Goal: Information Seeking & Learning: Understand process/instructions

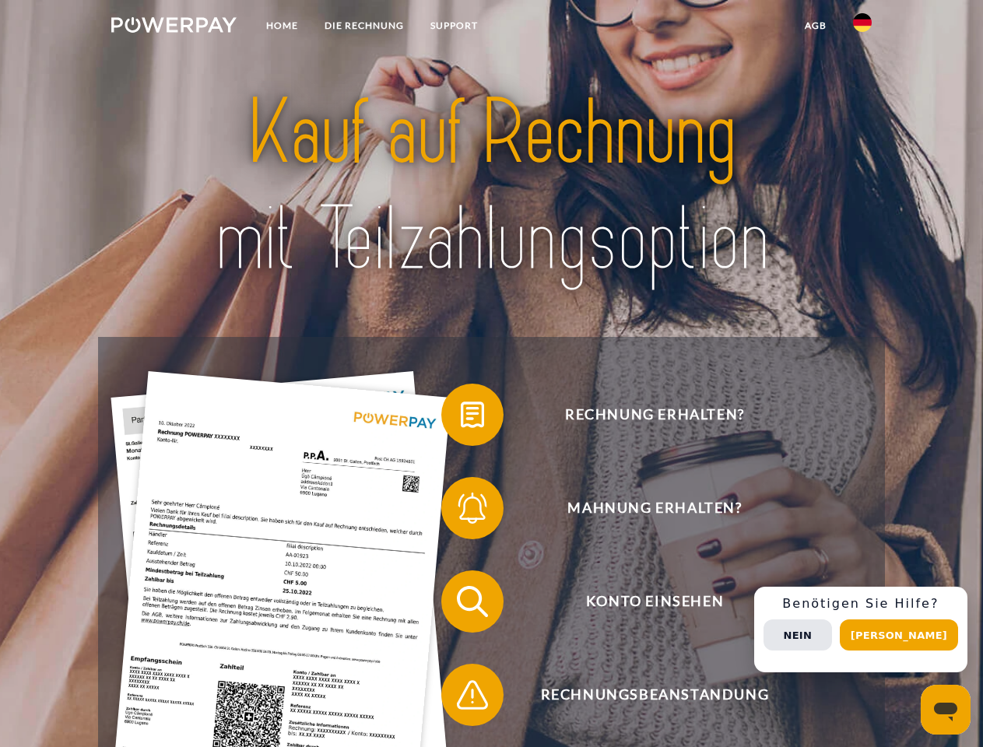
click at [174, 27] on img at bounding box center [173, 25] width 125 height 16
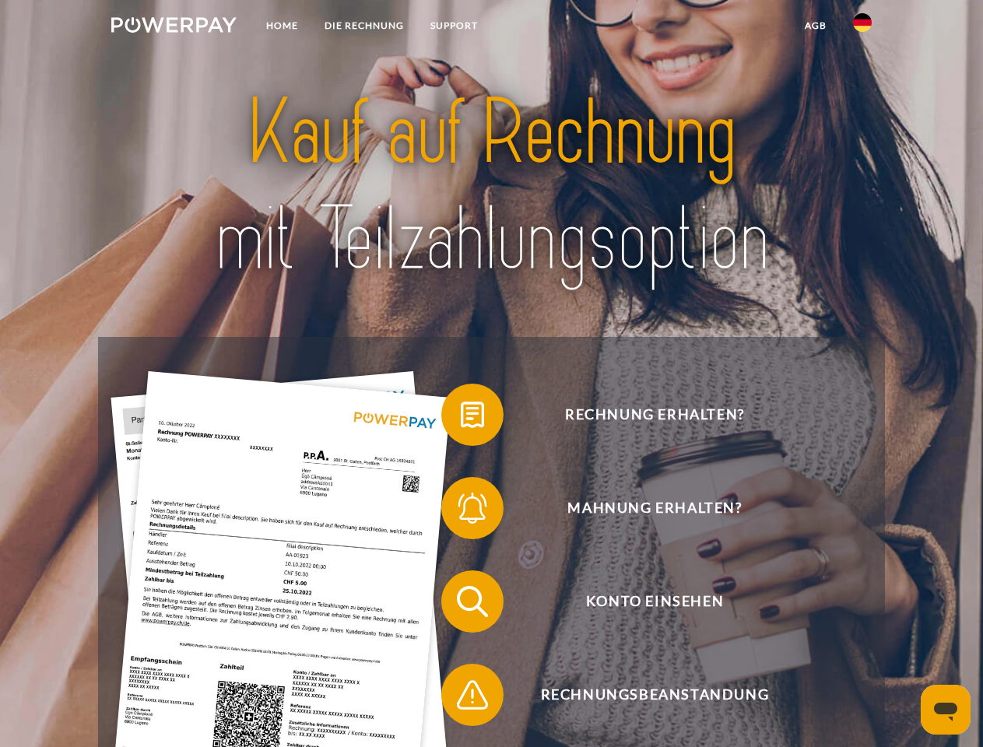
click at [862, 27] on img at bounding box center [862, 22] width 19 height 19
click at [815, 26] on link "agb" at bounding box center [815, 26] width 48 height 28
click at [461, 418] on span at bounding box center [449, 415] width 78 height 78
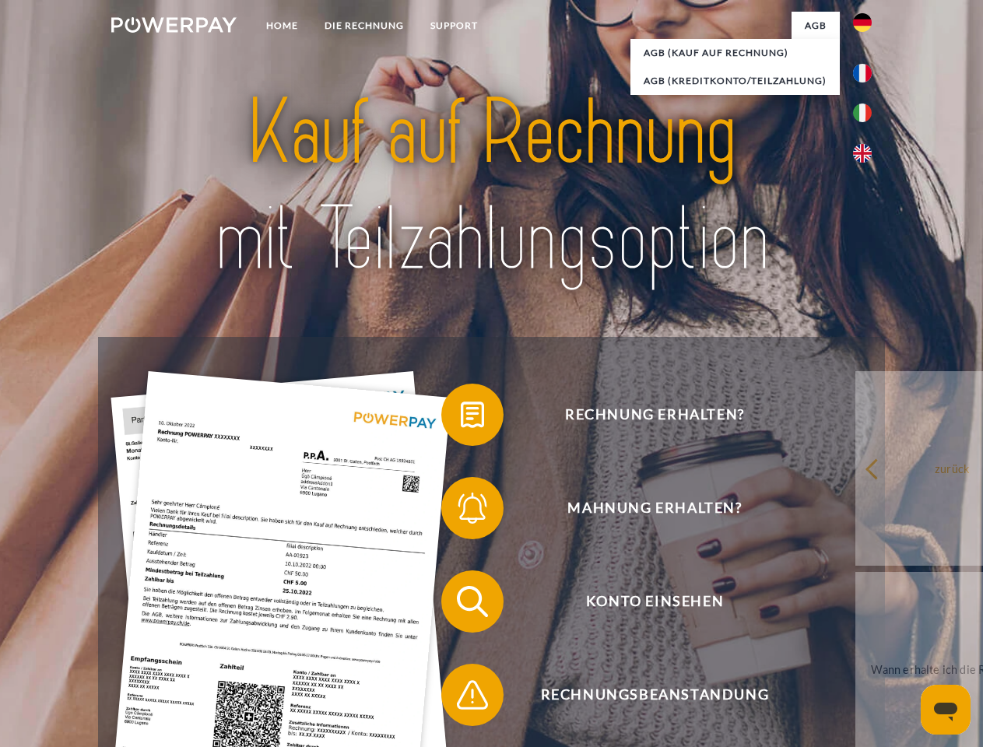
click at [461, 511] on span at bounding box center [449, 508] width 78 height 78
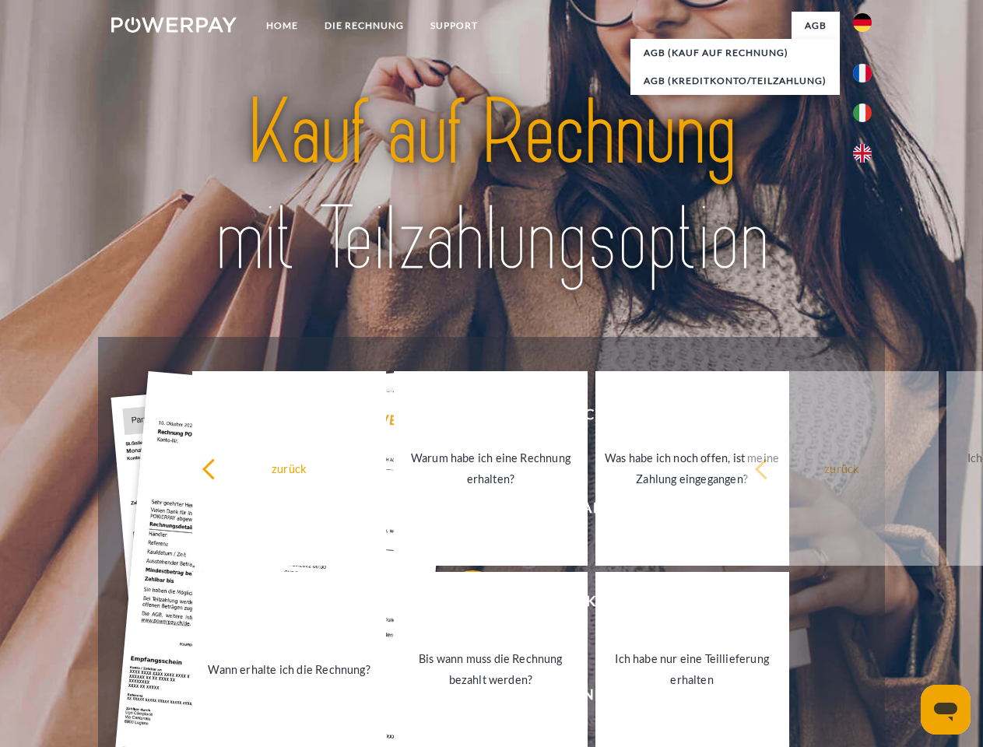
click at [461, 605] on link "Bis wann muss die Rechnung bezahlt werden?" at bounding box center [491, 669] width 194 height 195
click at [595, 698] on link "Ich habe nur eine Teillieferung erhalten" at bounding box center [692, 669] width 194 height 195
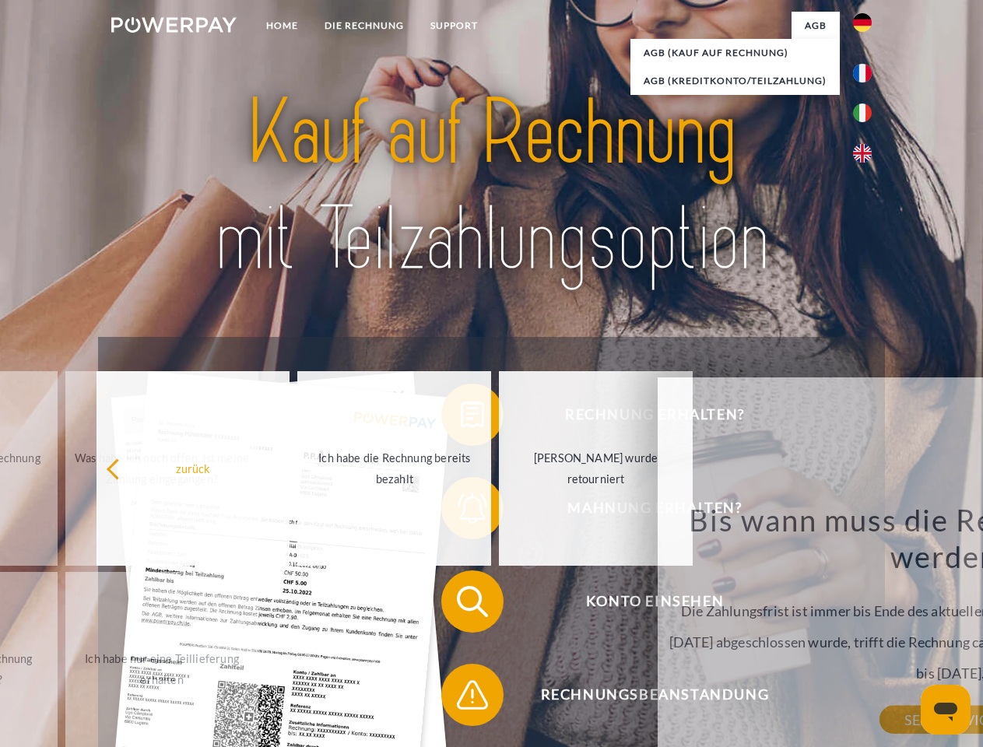
click at [866, 630] on div "Rechnung erhalten? Mahnung erhalten? Konto einsehen" at bounding box center [491, 648] width 786 height 623
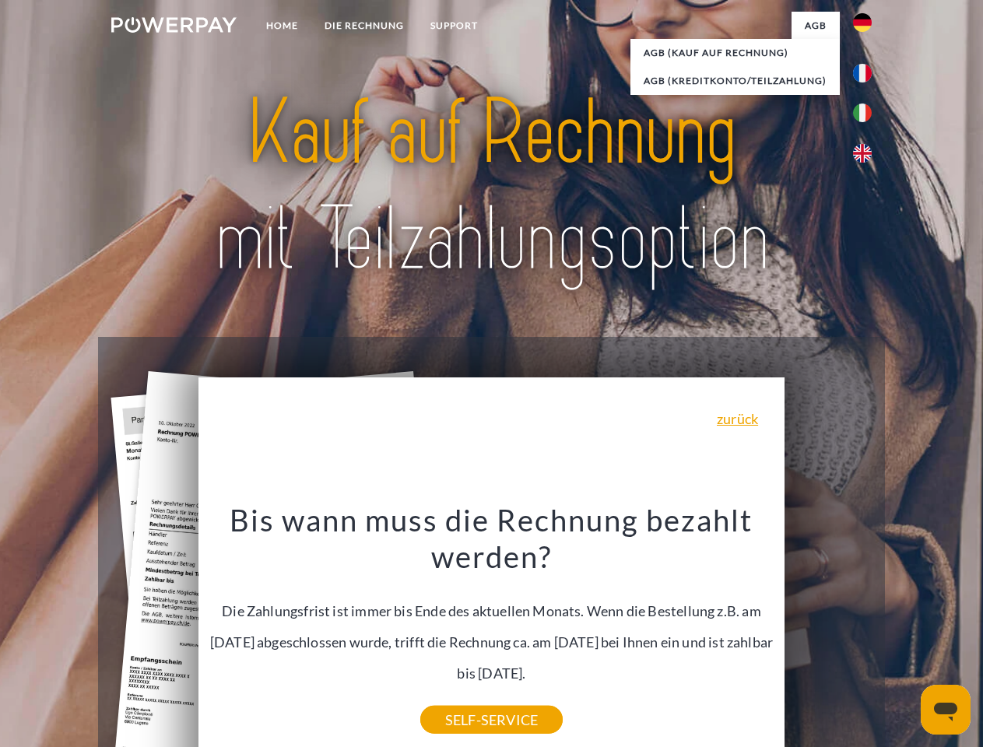
click at [828, 633] on span "Konto einsehen" at bounding box center [654, 601] width 381 height 62
click at [904, 635] on header "Home DIE RECHNUNG SUPPORT" at bounding box center [491, 537] width 983 height 1075
